Goal: Task Accomplishment & Management: Manage account settings

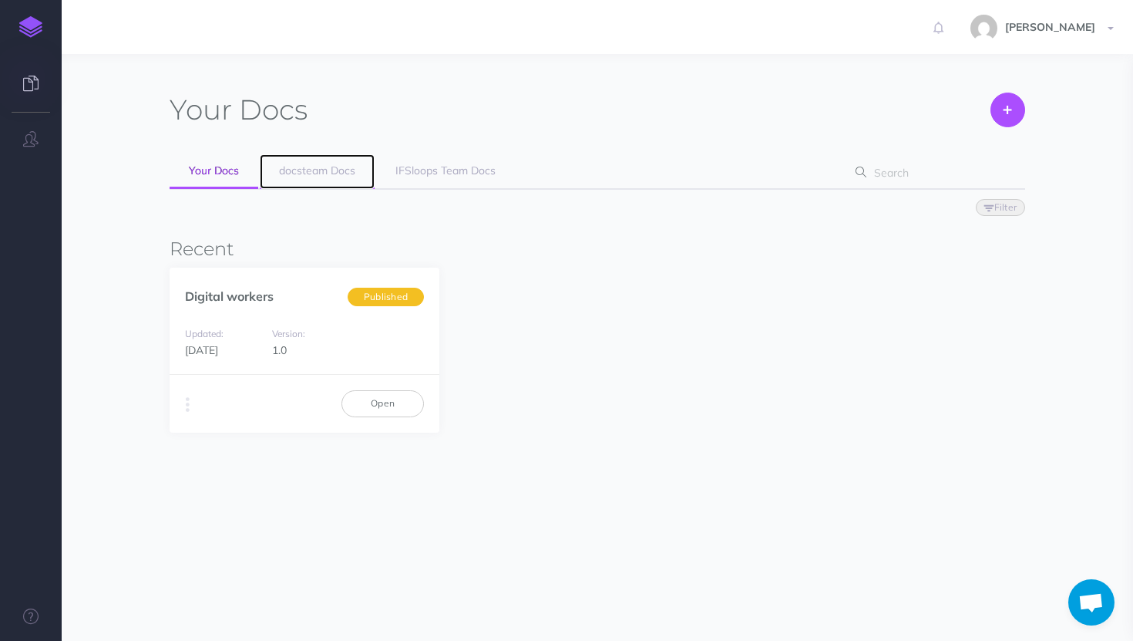
click at [309, 172] on span "docsteam Docs" at bounding box center [317, 170] width 76 height 14
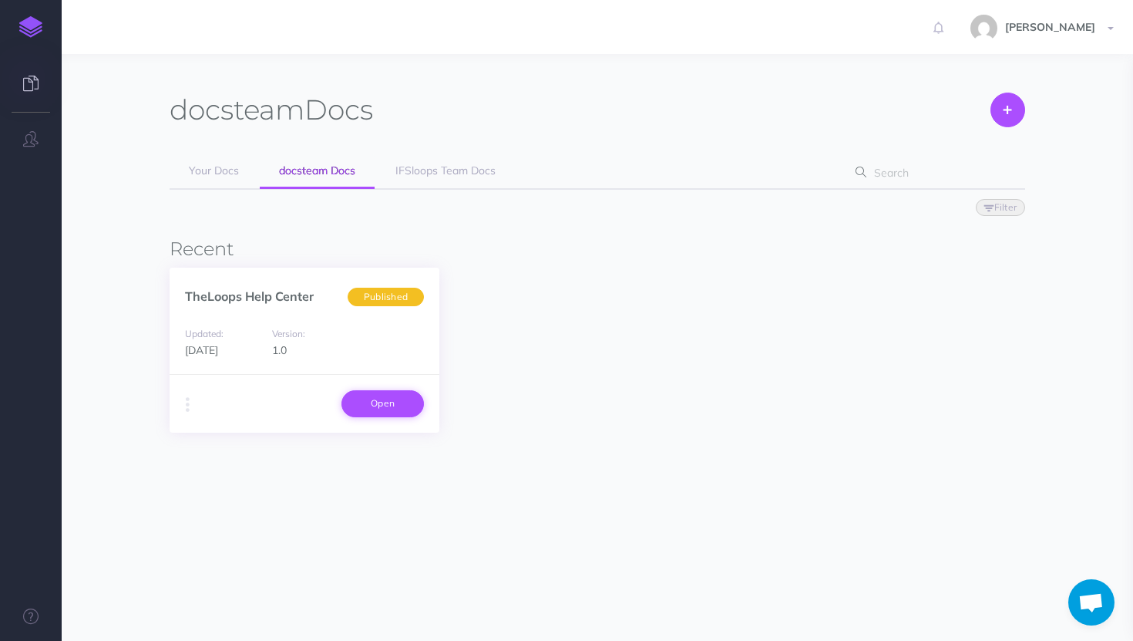
click at [389, 403] on link "Open" at bounding box center [383, 403] width 83 height 26
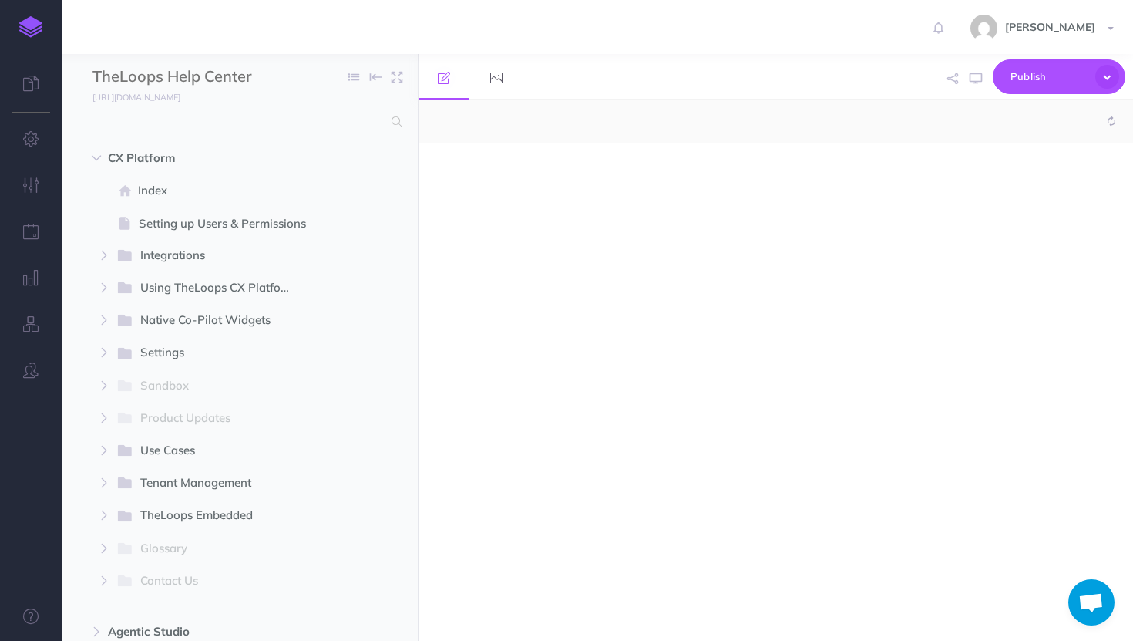
select select "null"
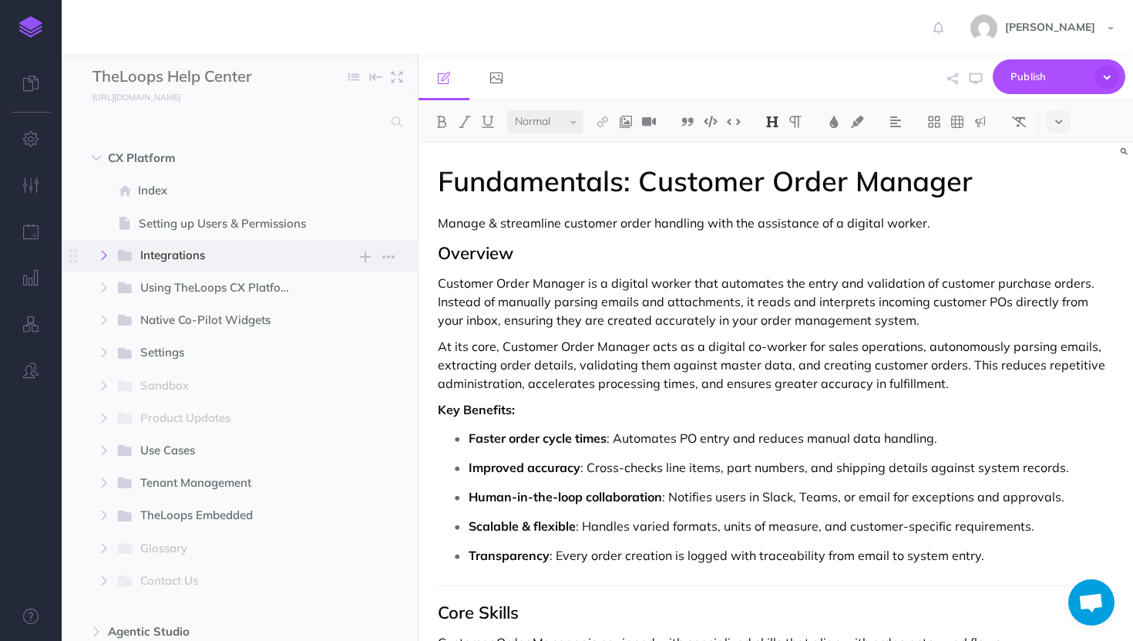
click at [104, 255] on icon "button" at bounding box center [103, 255] width 9 height 9
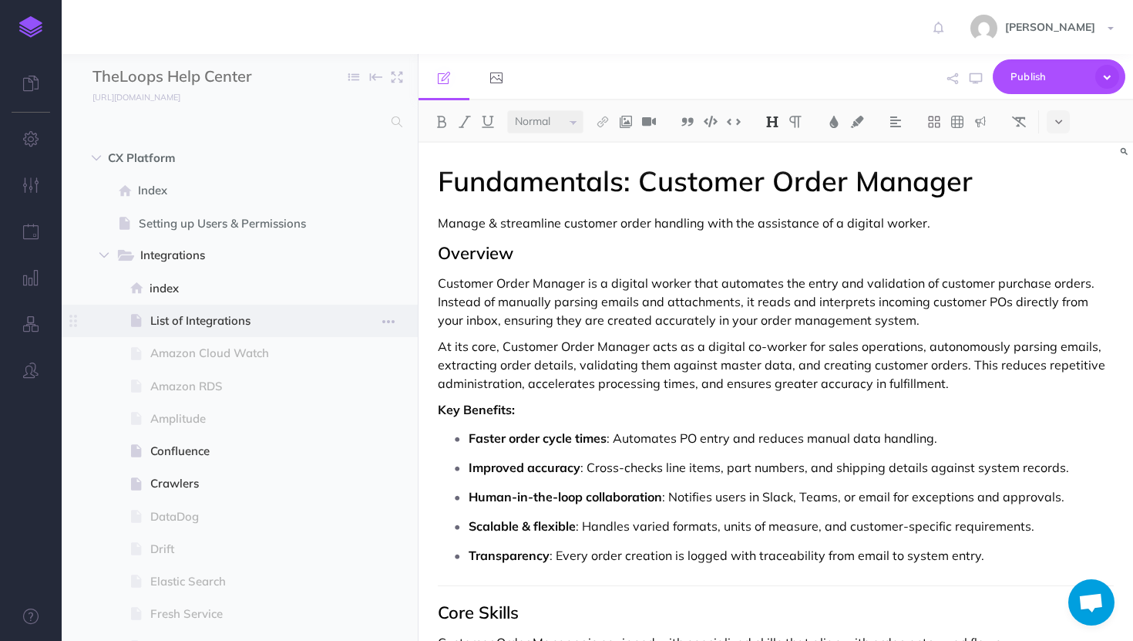
click at [307, 315] on span "List of Integrations" at bounding box center [237, 321] width 175 height 19
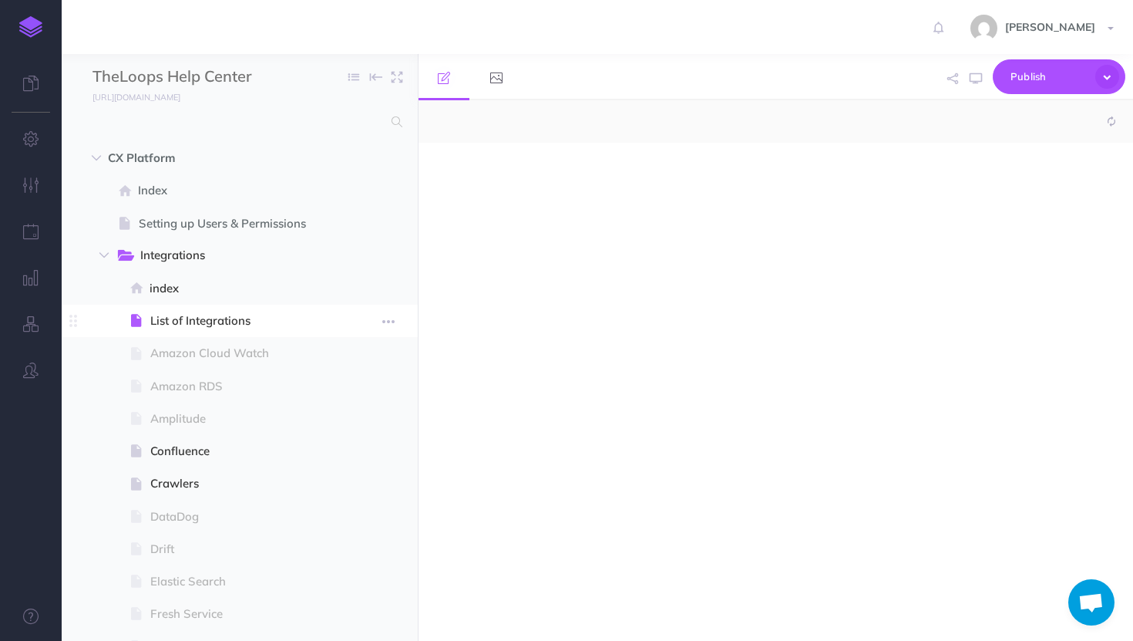
select select "null"
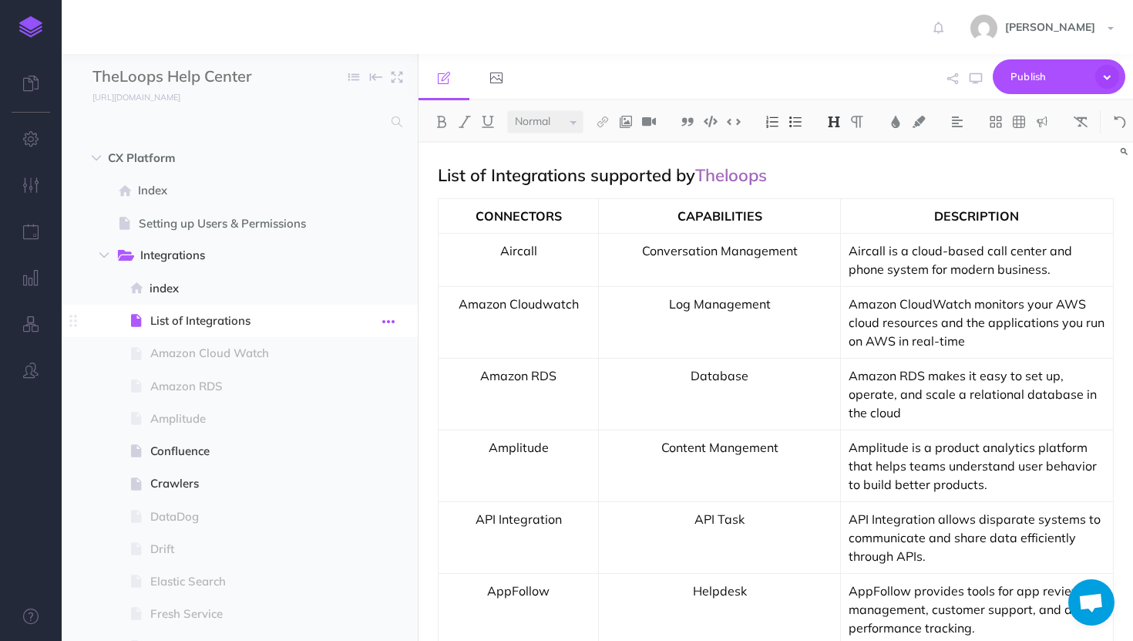
click at [395, 322] on icon "button" at bounding box center [388, 321] width 12 height 19
click at [335, 425] on link "Settings" at bounding box center [345, 425] width 116 height 25
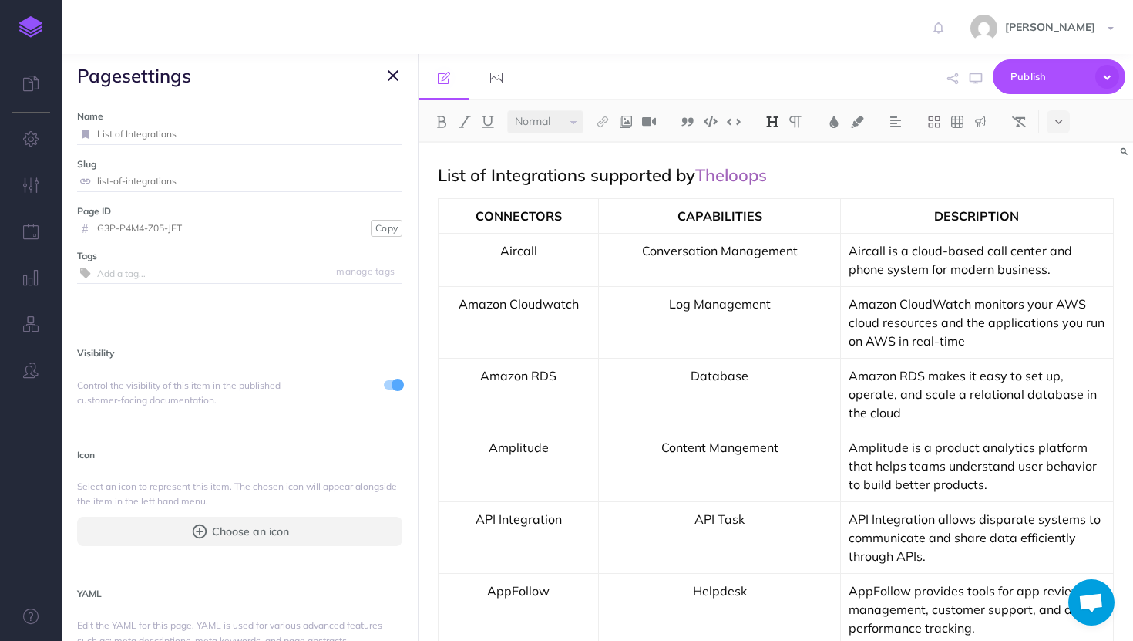
click at [396, 76] on icon "button" at bounding box center [393, 75] width 11 height 19
